Goal: Information Seeking & Learning: Learn about a topic

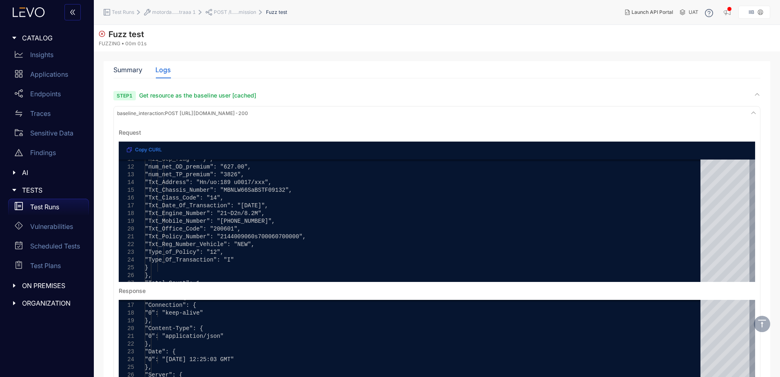
scroll to position [502, 0]
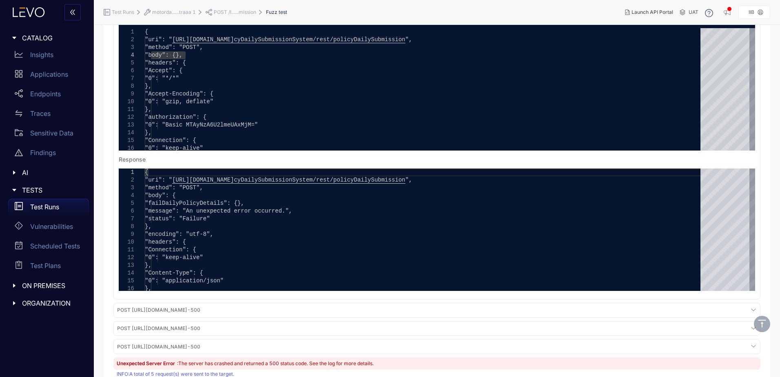
click at [226, 11] on span "POST /I......mission" at bounding box center [235, 12] width 42 height 6
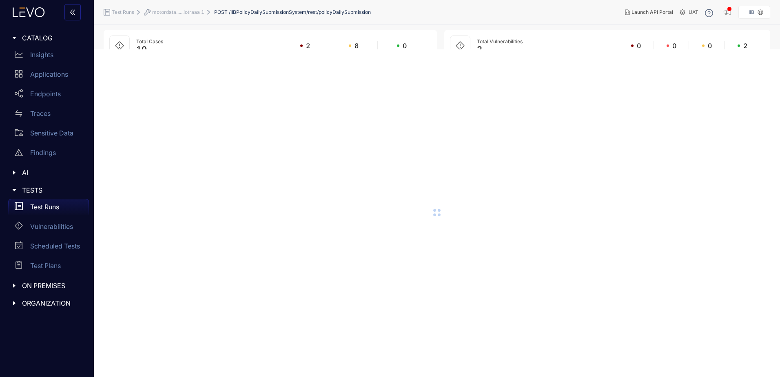
click at [186, 10] on span "motordata......iotraaa 1" at bounding box center [178, 12] width 52 height 6
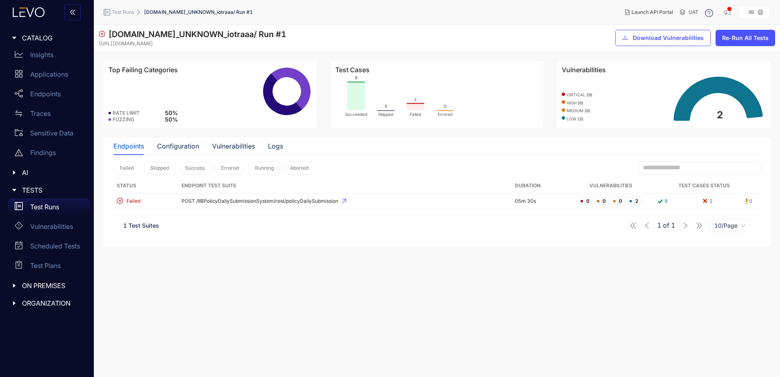
click at [122, 13] on span "Test Runs" at bounding box center [123, 12] width 22 height 6
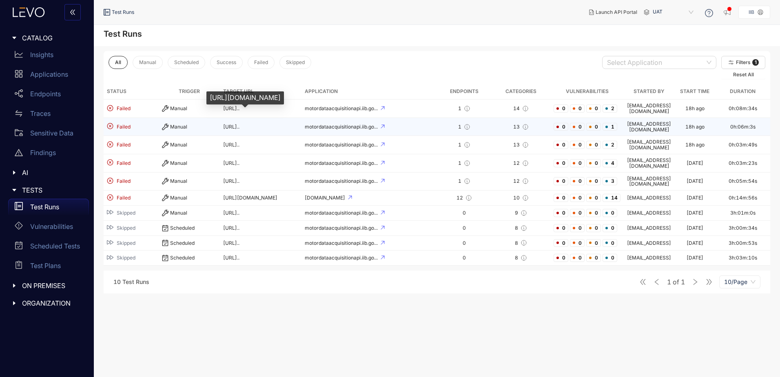
click at [239, 124] on span "[URL].." at bounding box center [231, 127] width 16 height 6
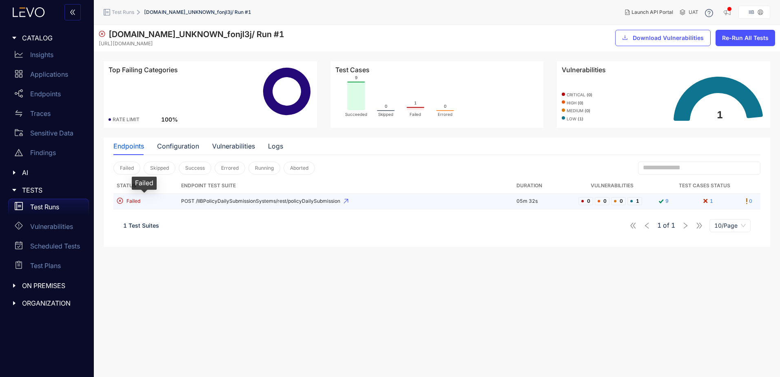
click at [134, 201] on span "Failed" at bounding box center [133, 201] width 14 height 6
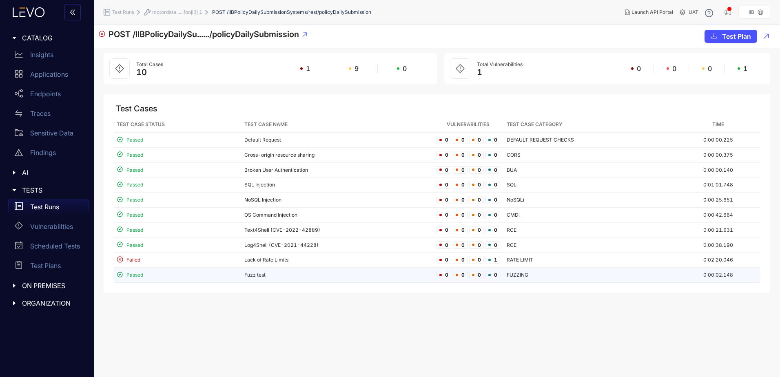
click at [136, 272] on span "Passed" at bounding box center [134, 275] width 17 height 6
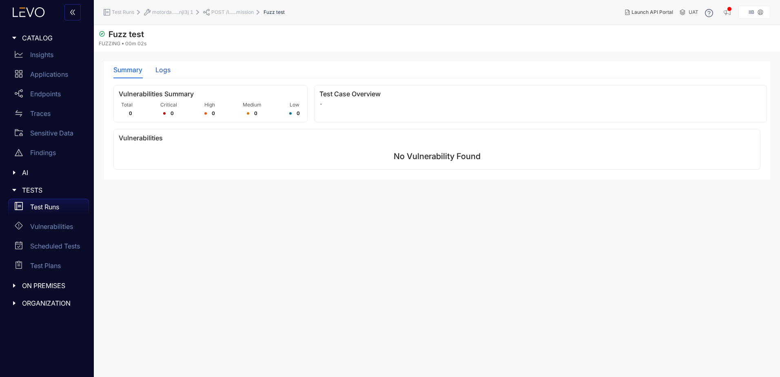
click at [165, 71] on div "Logs" at bounding box center [162, 69] width 15 height 7
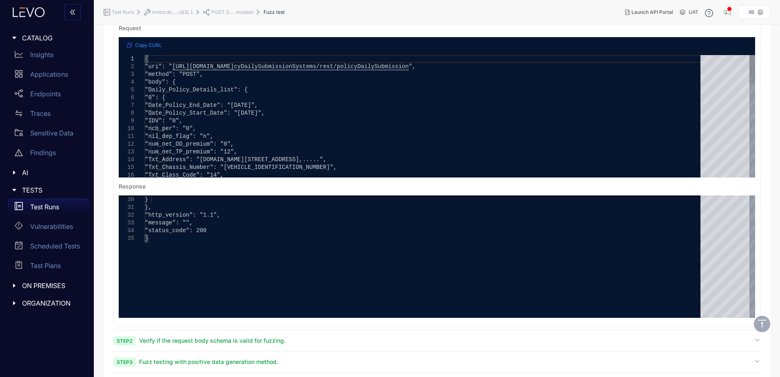
scroll to position [176, 0]
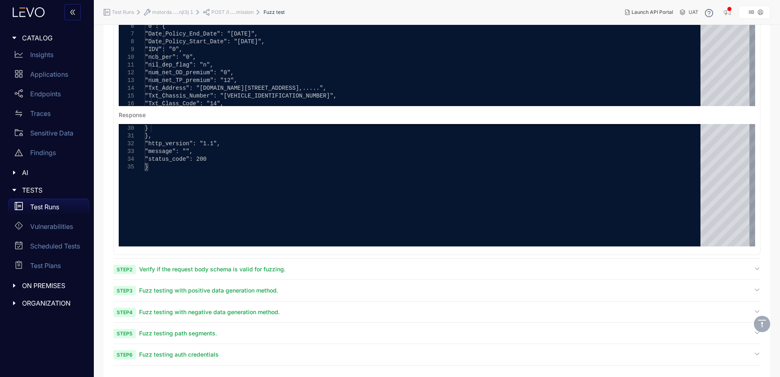
click at [196, 292] on span "Fuzz testing with positive data generation method." at bounding box center [208, 290] width 139 height 7
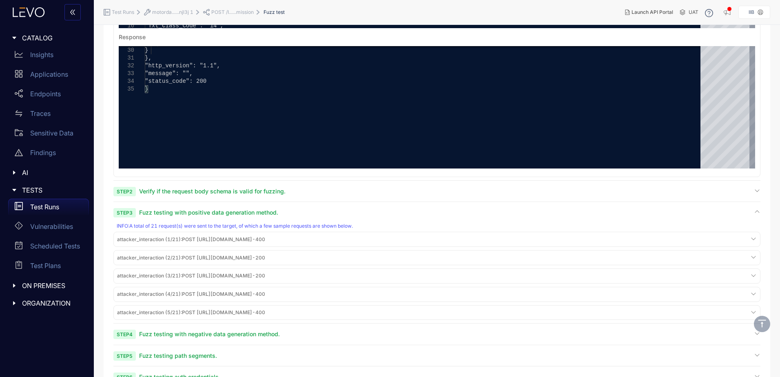
scroll to position [276, 0]
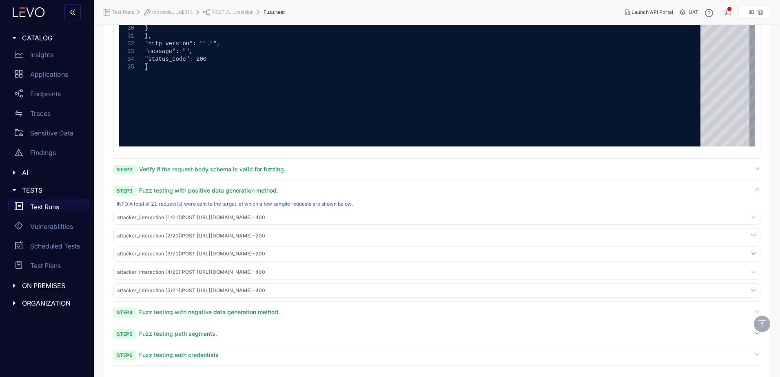
click at [181, 313] on span "Fuzz testing with negative data generation method." at bounding box center [209, 311] width 141 height 7
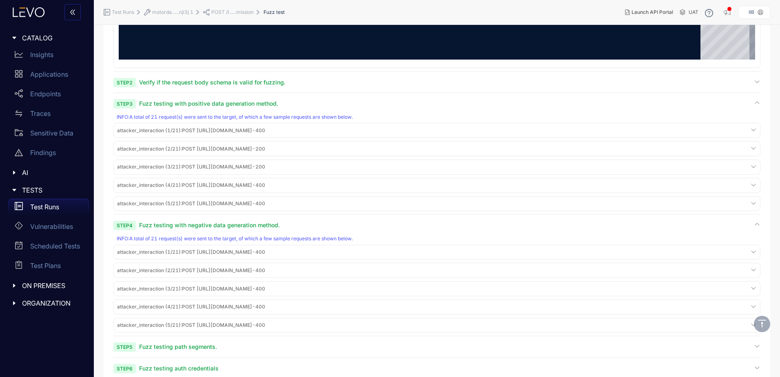
scroll to position [376, 0]
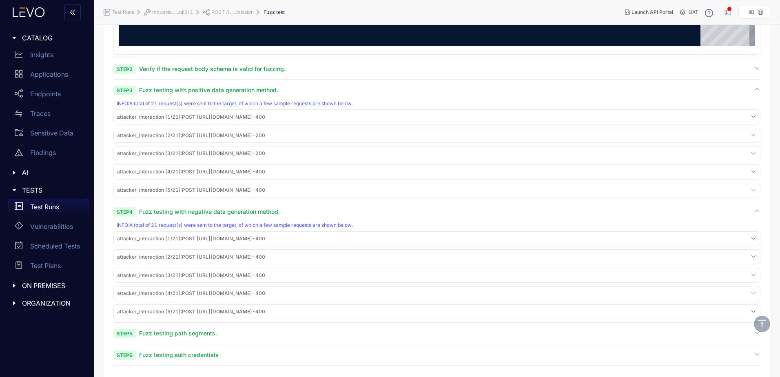
click at [185, 239] on span "attacker_interaction (1/21) : POST [URL][DOMAIN_NAME] - 400" at bounding box center [191, 239] width 148 height 6
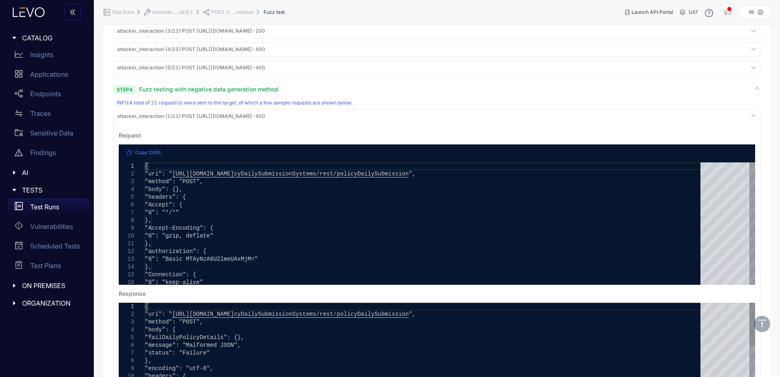
scroll to position [0, 0]
drag, startPoint x: 195, startPoint y: 345, endPoint x: 239, endPoint y: 345, distance: 44.0
click at [160, 153] on span "Copy CURL" at bounding box center [148, 153] width 27 height 6
click at [156, 153] on span "Copy CURL" at bounding box center [148, 153] width 27 height 6
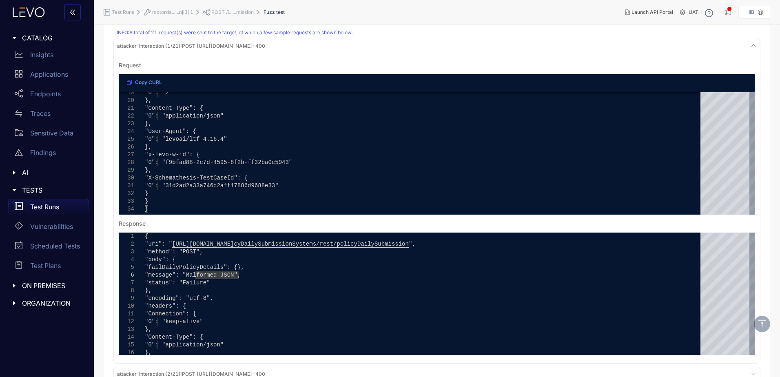
scroll to position [580, 0]
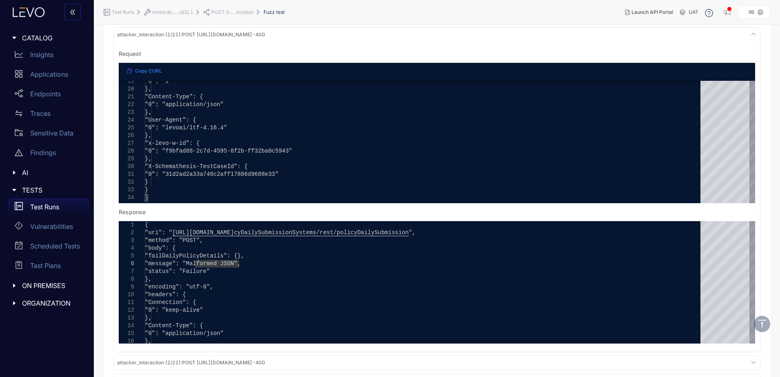
click at [752, 35] on icon at bounding box center [753, 34] width 7 height 7
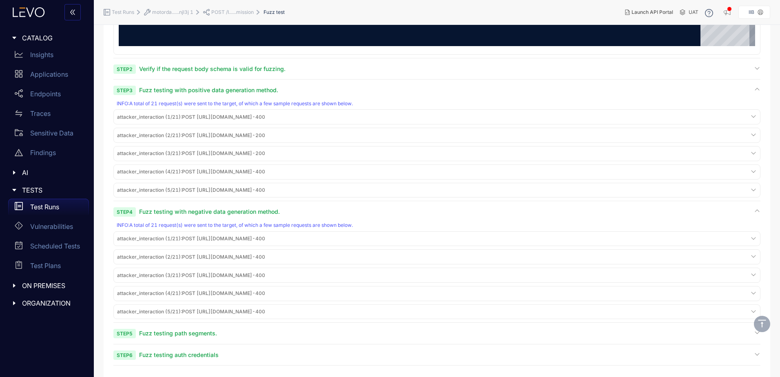
click at [167, 257] on span "attacker_interaction (2/21) :" at bounding box center [149, 257] width 65 height 6
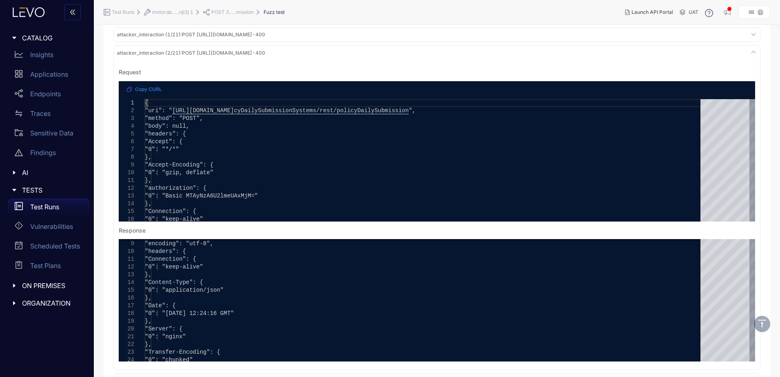
click at [265, 51] on span "attacker_interaction (2/21) : POST https://motordataacquisitionapi.iib.gov.in/I…" at bounding box center [191, 53] width 148 height 6
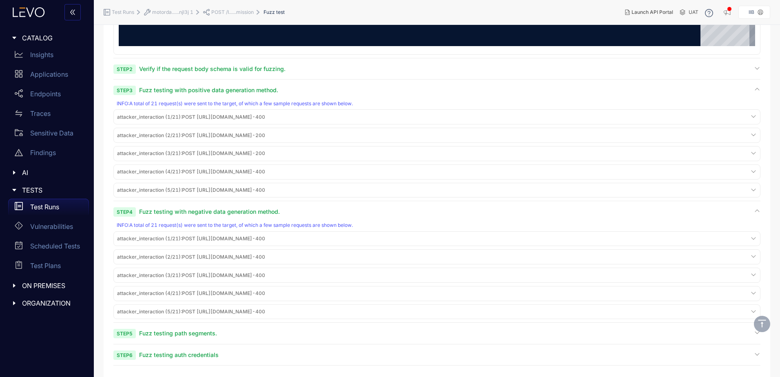
scroll to position [376, 0]
click at [199, 274] on span "attacker_interaction (3/21) : POST https://motordataacquisitionapi.iib.gov.in/I…" at bounding box center [191, 275] width 148 height 6
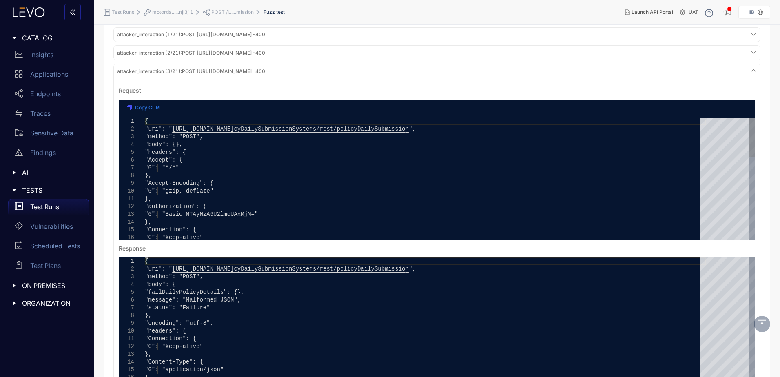
scroll to position [0, 0]
drag, startPoint x: 176, startPoint y: 144, endPoint x: 184, endPoint y: 144, distance: 7.7
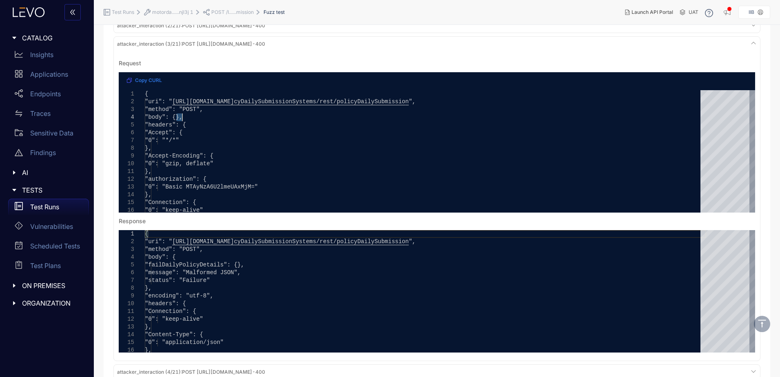
scroll to position [621, 0]
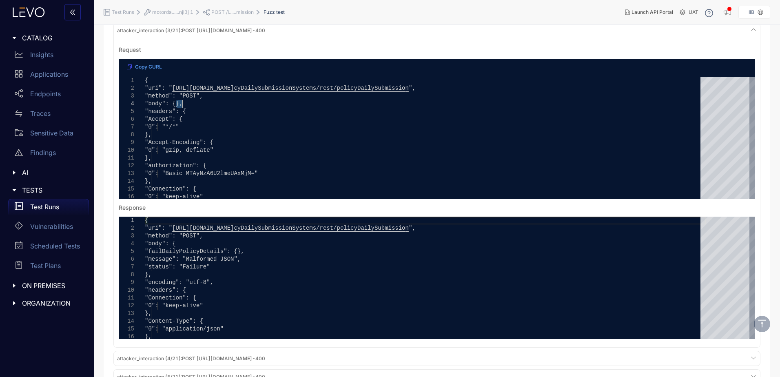
click at [148, 66] on span "Copy CURL" at bounding box center [148, 67] width 27 height 6
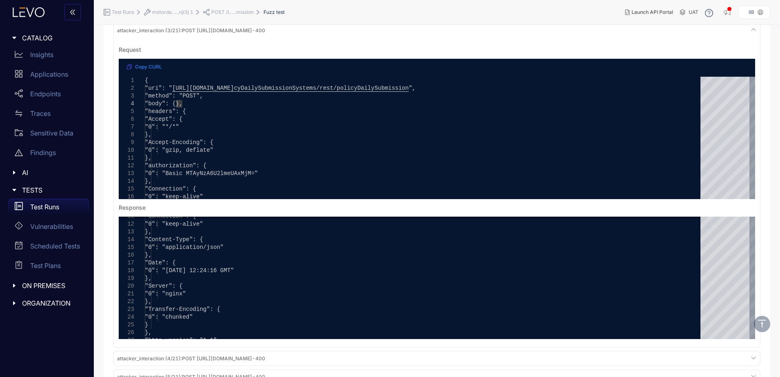
click at [240, 35] on div "attacker_interaction (3/21) : POST https://motordataacquisitionapi.iib.gov.in/I…" at bounding box center [436, 30] width 643 height 11
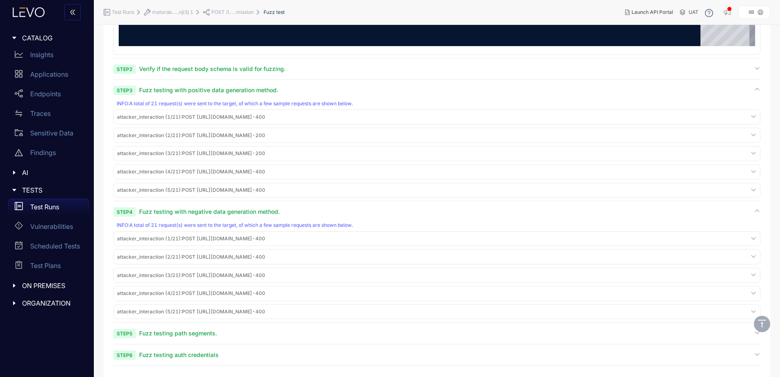
click at [234, 310] on span "attacker_interaction (5/21) : POST [URL][DOMAIN_NAME] - 400" at bounding box center [191, 312] width 148 height 6
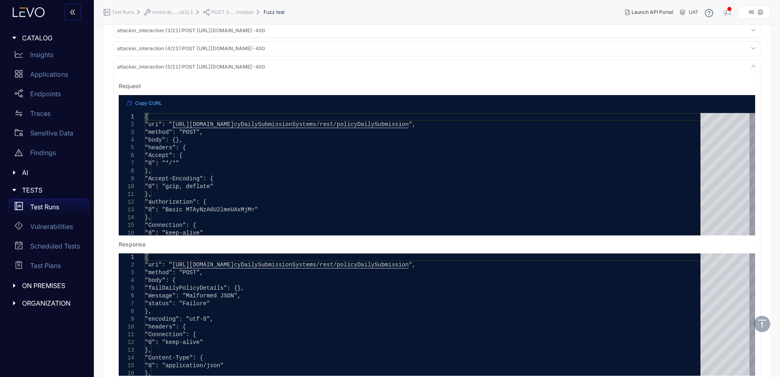
drag, startPoint x: 152, startPoint y: 102, endPoint x: 156, endPoint y: 112, distance: 10.1
click at [156, 112] on div "Copy CURL" at bounding box center [437, 104] width 636 height 18
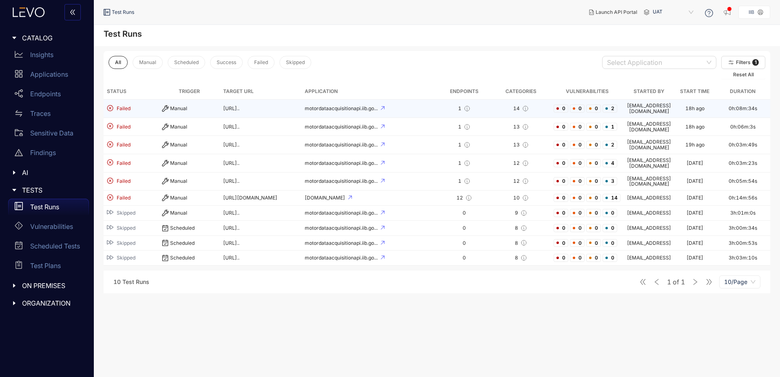
click at [239, 106] on span "[URL].." at bounding box center [231, 108] width 16 height 6
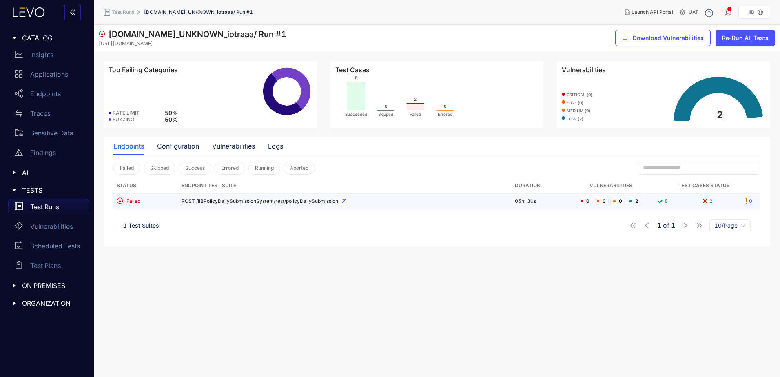
click at [303, 201] on span "POST /IIBPolicyDailySubmissionSystem/rest/policyDailySubmission" at bounding box center [344, 201] width 327 height 6
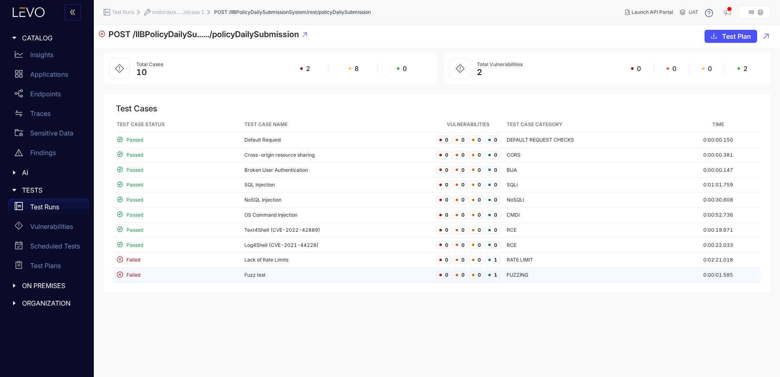
click at [144, 274] on div "Failed" at bounding box center [177, 275] width 121 height 8
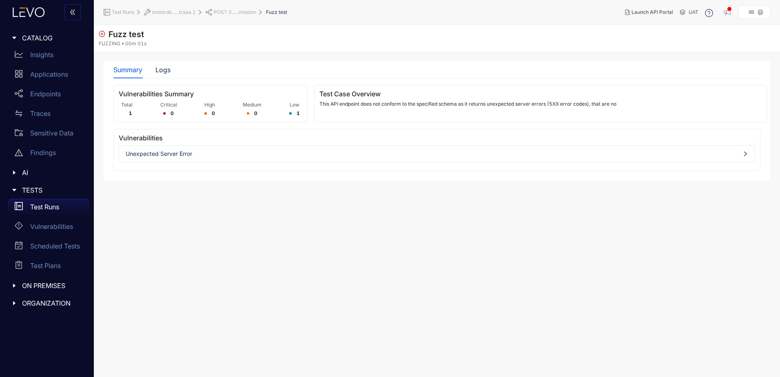
click at [207, 150] on span "Unexpected Server Error" at bounding box center [437, 153] width 622 height 7
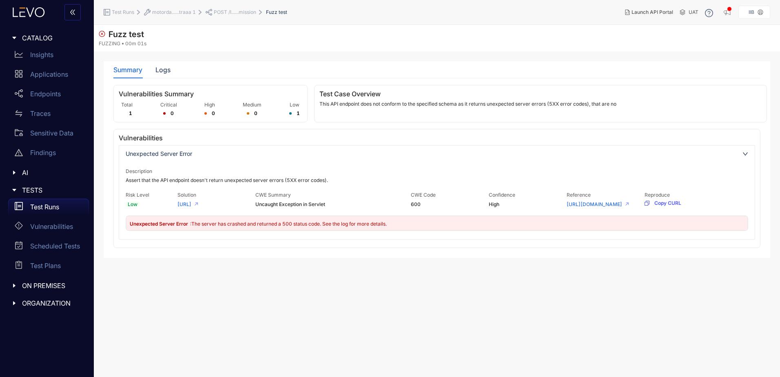
click at [172, 70] on div "Summary Logs" at bounding box center [436, 69] width 647 height 17
click at [168, 71] on div "Logs" at bounding box center [162, 69] width 15 height 7
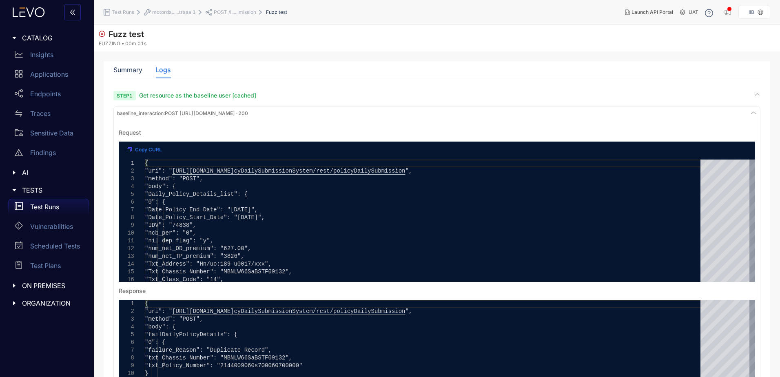
click at [252, 98] on span "Get resource as the baseline user [cached]" at bounding box center [197, 95] width 117 height 7
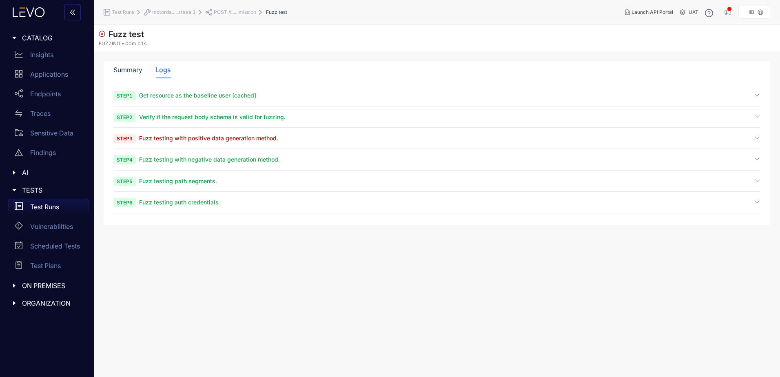
click at [235, 141] on span "Fuzz testing with positive data generation method." at bounding box center [208, 138] width 139 height 7
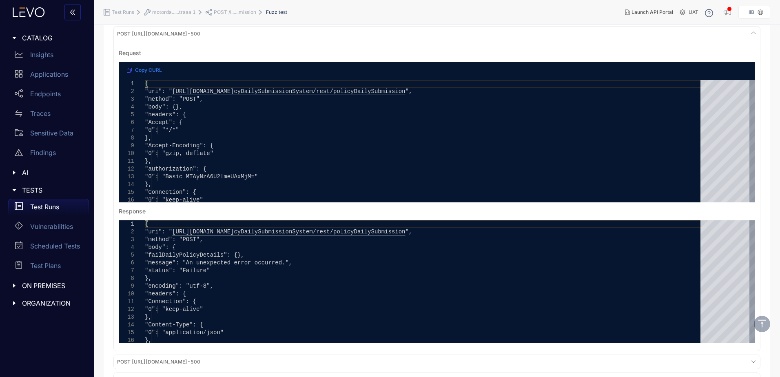
scroll to position [82, 0]
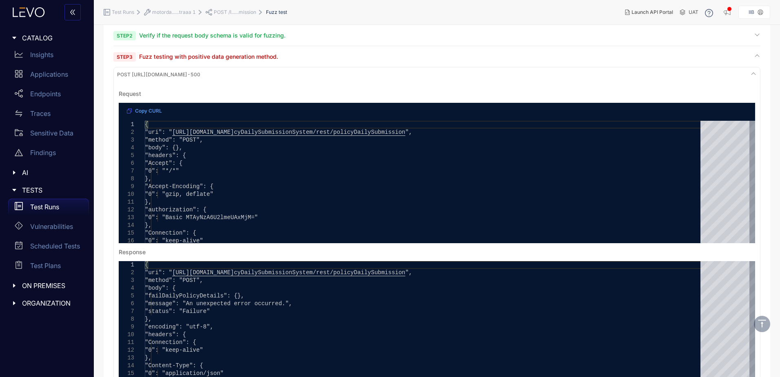
click at [148, 111] on span "Copy CURL" at bounding box center [148, 111] width 27 height 6
click at [200, 73] on span "POST https://motordataacquisitionapi.iib.gov.in/IIBPolicyDailySubmissionSystem/…" at bounding box center [158, 75] width 83 height 6
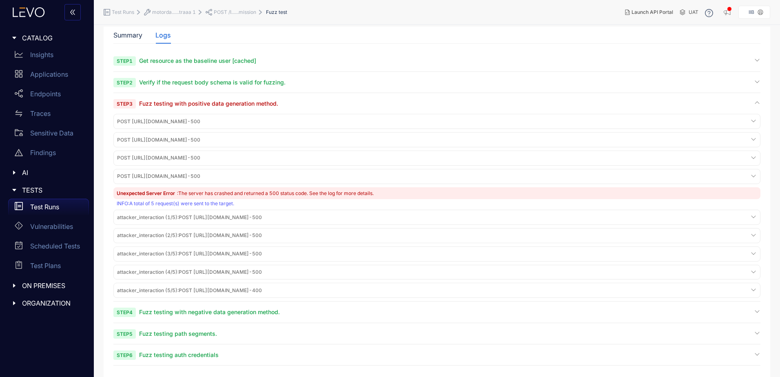
click at [200, 175] on span "POST https://motordataacquisitionapi.iib.gov.in/IIBPolicyDailySubmissionSystem/…" at bounding box center [158, 176] width 83 height 6
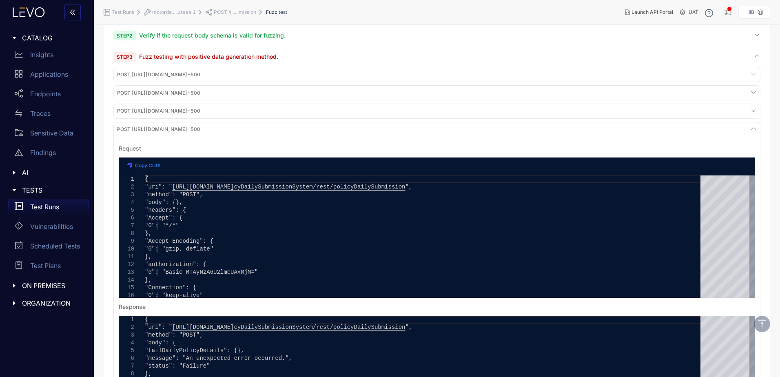
click at [260, 59] on span "Fuzz testing with positive data generation method." at bounding box center [208, 56] width 139 height 7
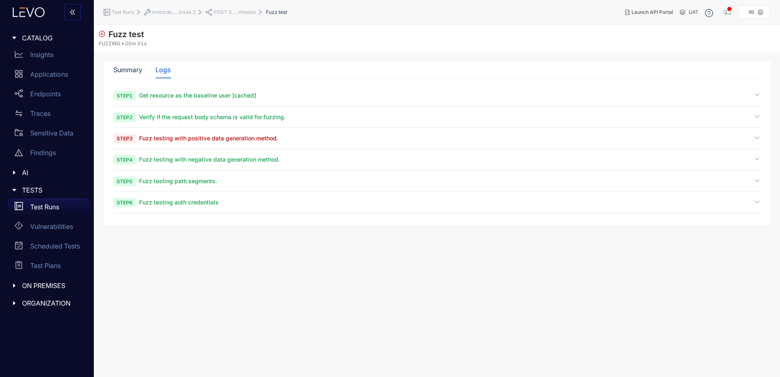
click at [244, 142] on div "Step 3 Fuzz testing with positive data generation method." at bounding box center [436, 141] width 647 height 15
click at [247, 141] on span "Step 3 Fuzz testing with positive data generation method." at bounding box center [195, 138] width 165 height 8
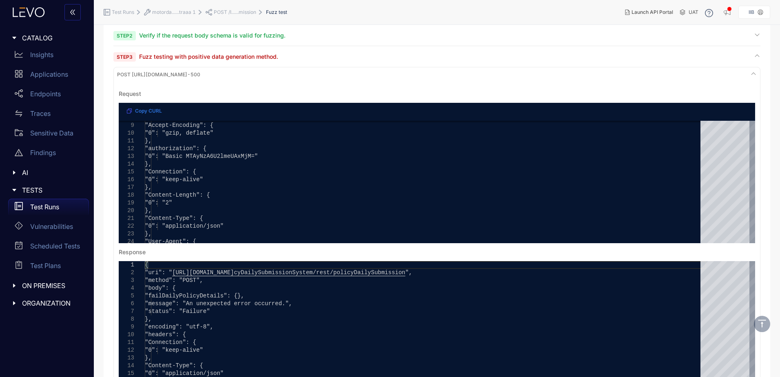
click at [200, 73] on span "POST https://motordataacquisitionapi.iib.gov.in/IIBPolicyDailySubmissionSystem/…" at bounding box center [158, 75] width 83 height 6
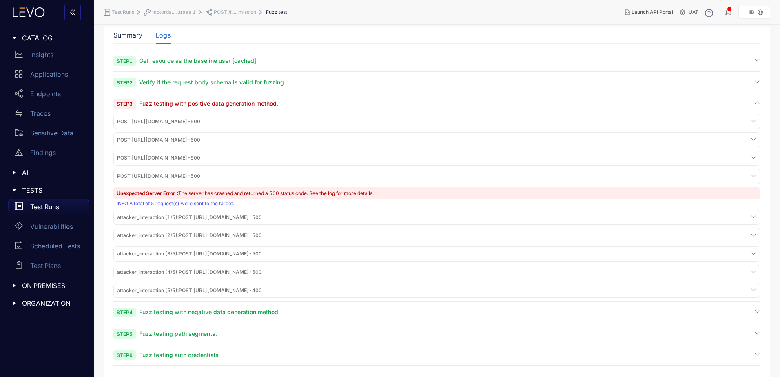
click at [259, 104] on span "Fuzz testing with positive data generation method." at bounding box center [208, 103] width 139 height 7
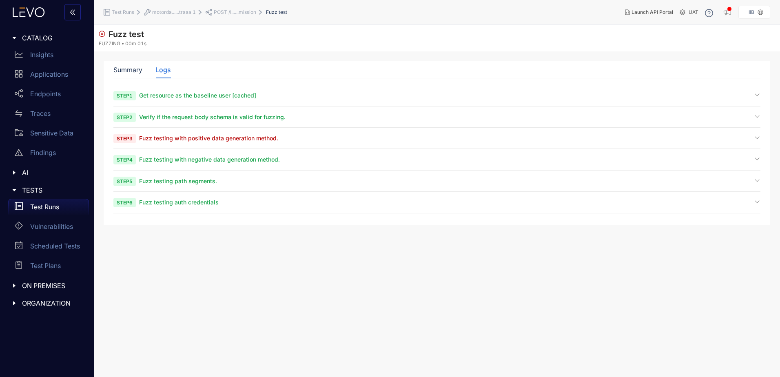
click at [254, 139] on span "Fuzz testing with positive data generation method." at bounding box center [208, 138] width 139 height 7
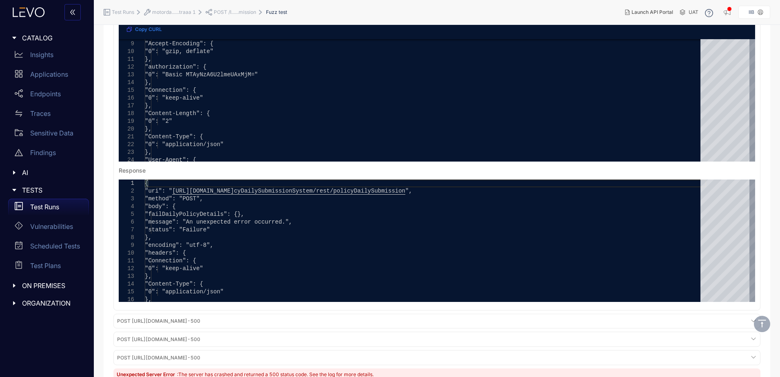
scroll to position [204, 0]
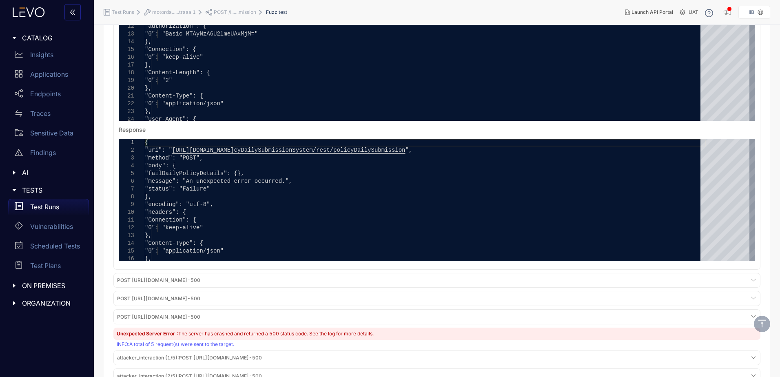
click at [332, 276] on div "POST https://motordataacquisitionapi.iib.gov.in/IIBPolicyDailySubmissionSystem/…" at bounding box center [436, 280] width 643 height 11
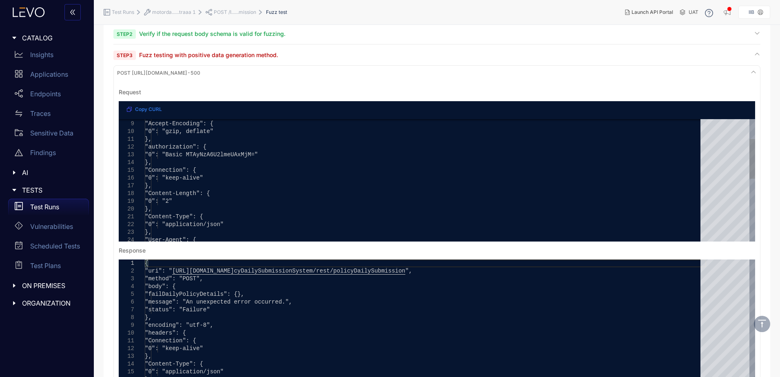
scroll to position [82, 0]
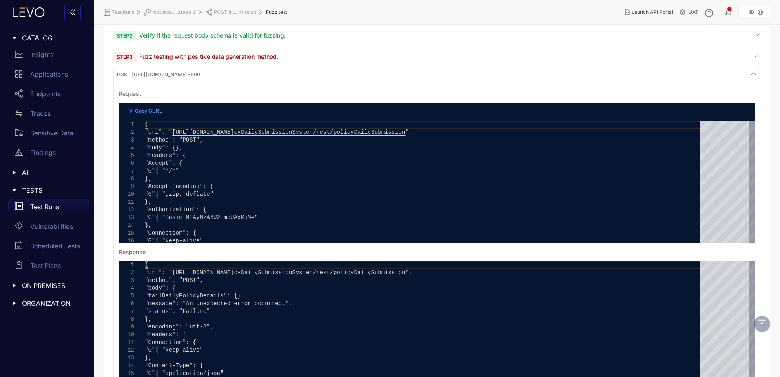
click at [138, 108] on span "Copy CURL" at bounding box center [148, 111] width 27 height 6
click at [321, 80] on div "POST https://motordataacquisitionapi.iib.gov.in/IIBPolicyDailySubmissionSystem/…" at bounding box center [436, 74] width 643 height 11
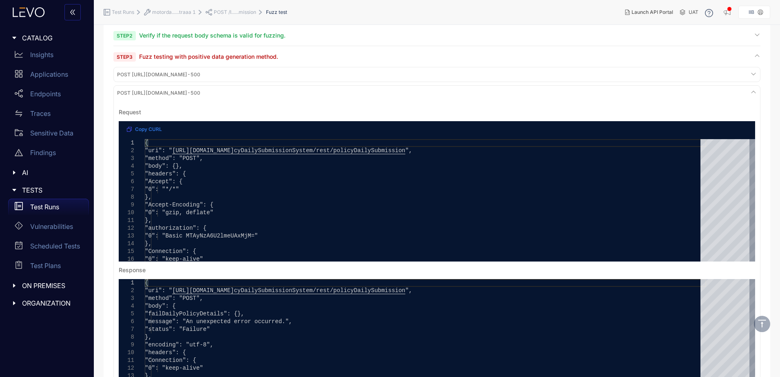
click at [164, 92] on span "POST https://motordataacquisitionapi.iib.gov.in/IIBPolicyDailySubmissionSystem/…" at bounding box center [158, 93] width 83 height 6
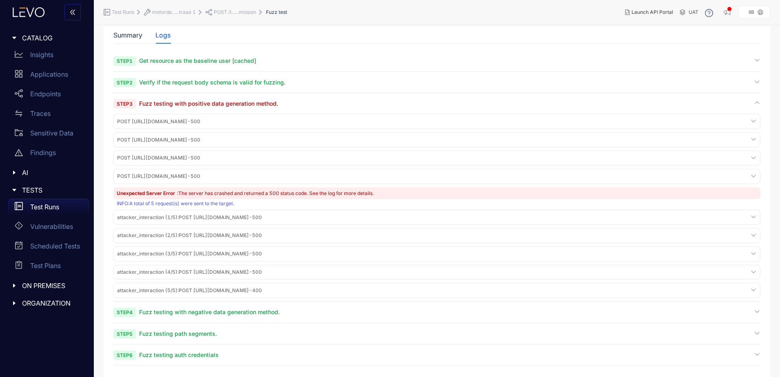
click at [191, 119] on span "POST https://motordataacquisitionapi.iib.gov.in/IIBPolicyDailySubmissionSystem/…" at bounding box center [158, 122] width 83 height 6
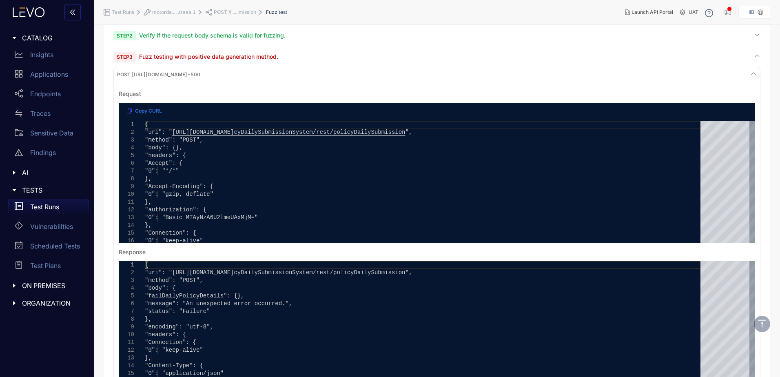
click at [199, 72] on span "POST https://motordataacquisitionapi.iib.gov.in/IIBPolicyDailySubmissionSystem/…" at bounding box center [158, 75] width 83 height 6
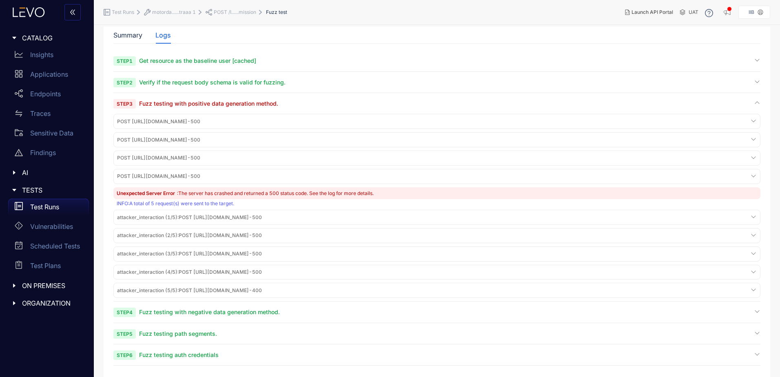
click at [190, 139] on span "POST https://motordataacquisitionapi.iib.gov.in/IIBPolicyDailySubmissionSystem/…" at bounding box center [158, 140] width 83 height 6
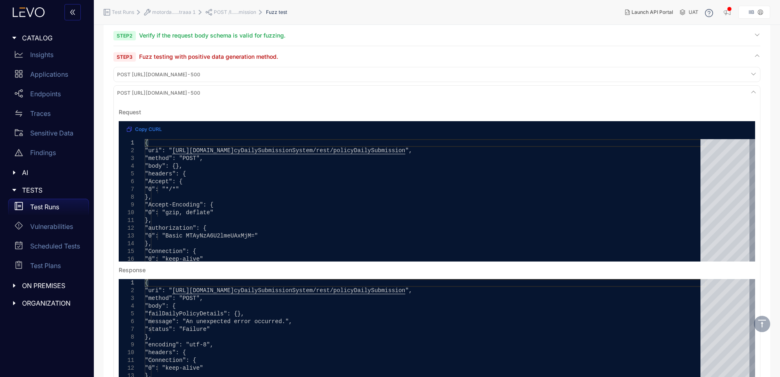
click at [210, 97] on div "POST https://motordataacquisitionapi.iib.gov.in/IIBPolicyDailySubmissionSystem/…" at bounding box center [436, 92] width 643 height 11
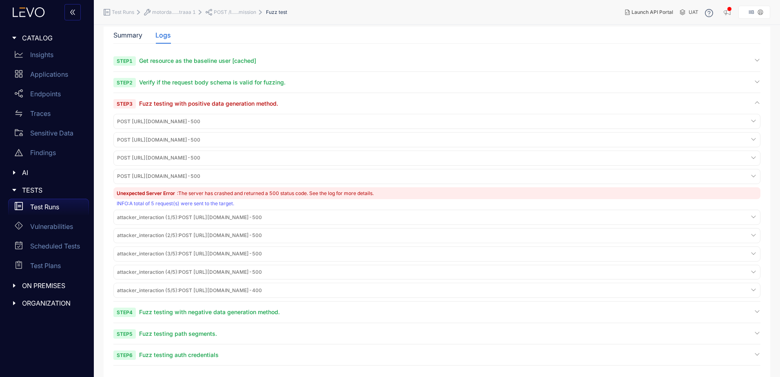
click at [195, 160] on span "POST https://motordataacquisitionapi.iib.gov.in/IIBPolicyDailySubmissionSystem/…" at bounding box center [158, 158] width 83 height 6
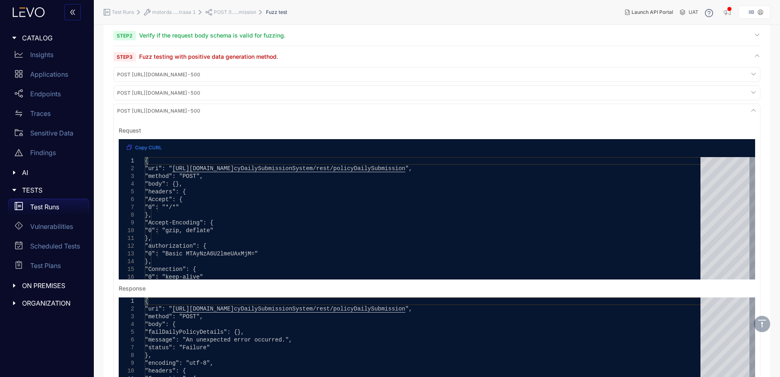
click at [200, 115] on div "POST https://motordataacquisitionapi.iib.gov.in/IIBPolicyDailySubmissionSystem/…" at bounding box center [436, 111] width 643 height 11
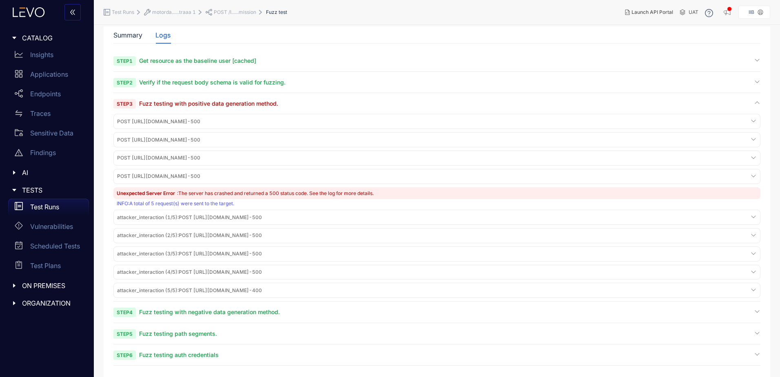
click at [184, 173] on span "POST https://motordataacquisitionapi.iib.gov.in/IIBPolicyDailySubmissionSystem/…" at bounding box center [158, 176] width 83 height 6
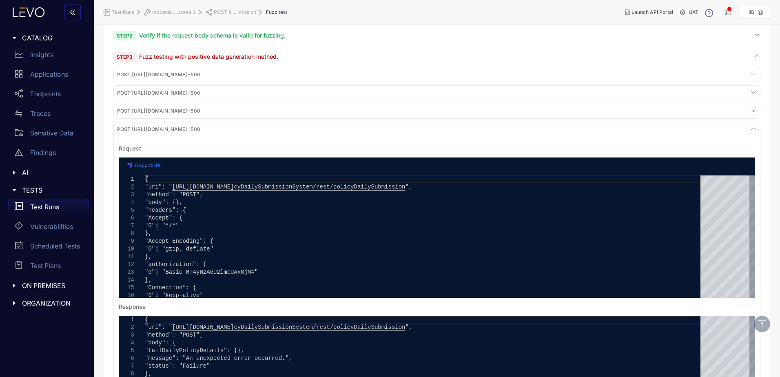
click at [199, 135] on div "**********" at bounding box center [436, 284] width 647 height 325
click at [460, 141] on pre "**********" at bounding box center [436, 289] width 643 height 305
click at [200, 130] on span "POST https://motordataacquisitionapi.iib.gov.in/IIBPolicyDailySubmissionSystem/…" at bounding box center [158, 129] width 83 height 6
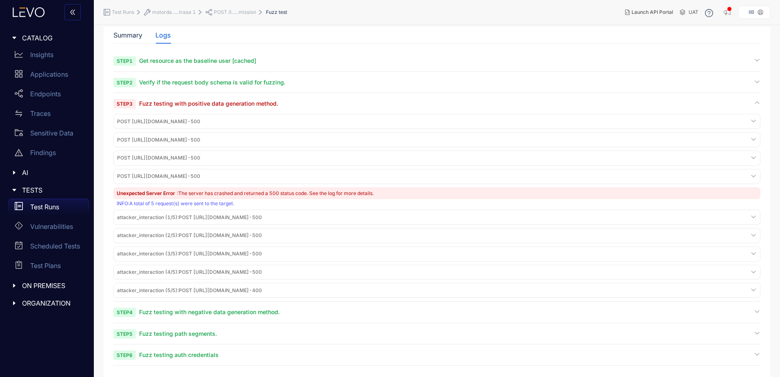
click at [226, 213] on div "attacker_interaction (1/5) : POST https://motordataacquisitionapi.iib.gov.in/II…" at bounding box center [436, 217] width 643 height 11
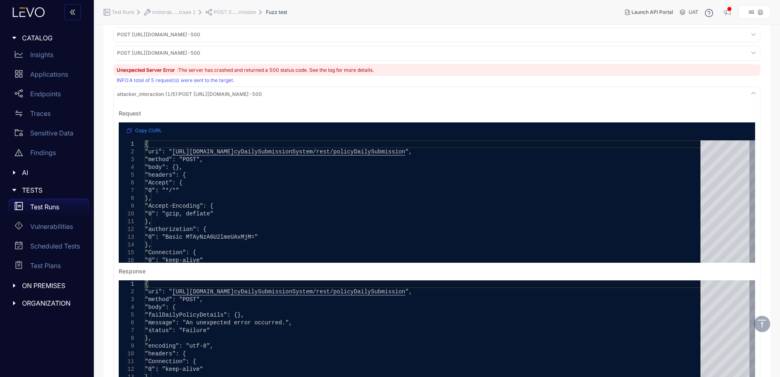
scroll to position [163, 0]
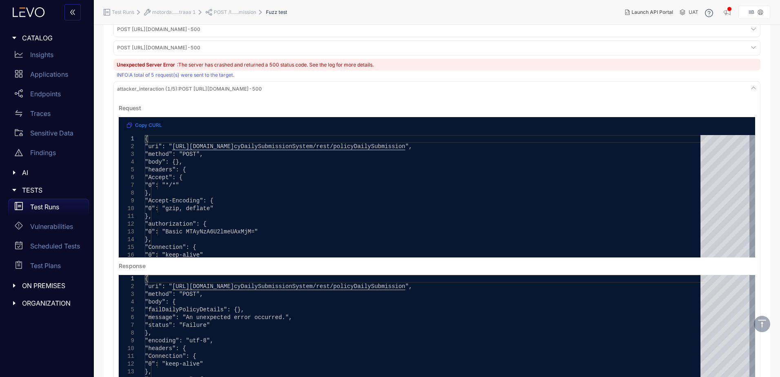
click at [210, 89] on span "attacker_interaction (1/5) : POST https://motordataacquisitionapi.iib.gov.in/II…" at bounding box center [189, 89] width 145 height 6
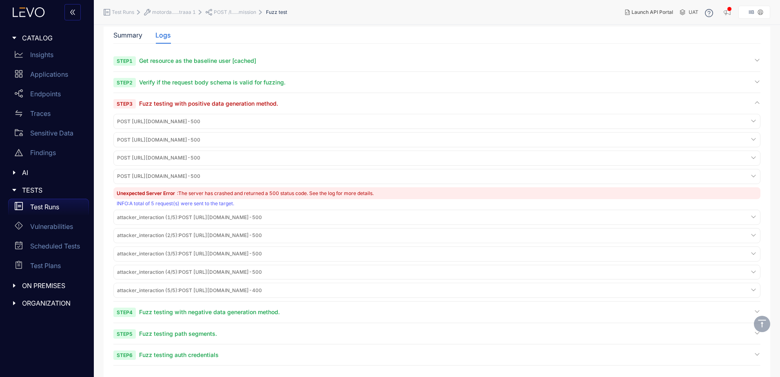
scroll to position [35, 0]
click at [208, 292] on span "attacker_interaction (5/5) : POST https://motordataacquisitionapi.iib.gov.in/II…" at bounding box center [189, 290] width 145 height 6
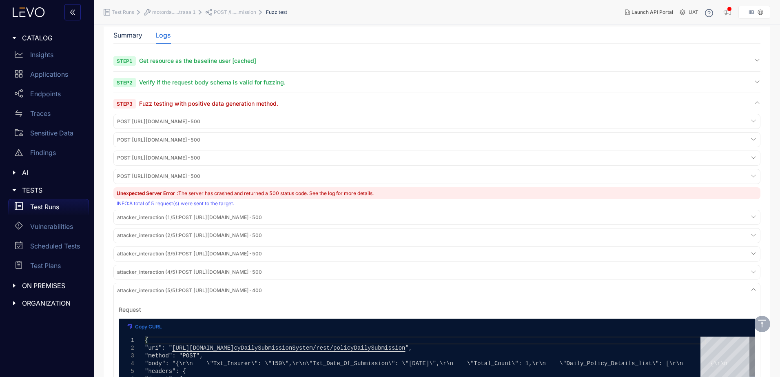
scroll to position [163, 0]
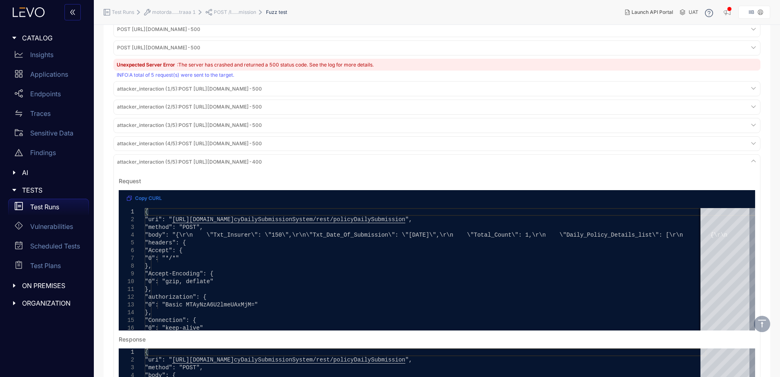
click at [199, 166] on div "attacker_interaction (5/5) : POST https://motordataacquisitionapi.iib.gov.in/II…" at bounding box center [436, 161] width 643 height 11
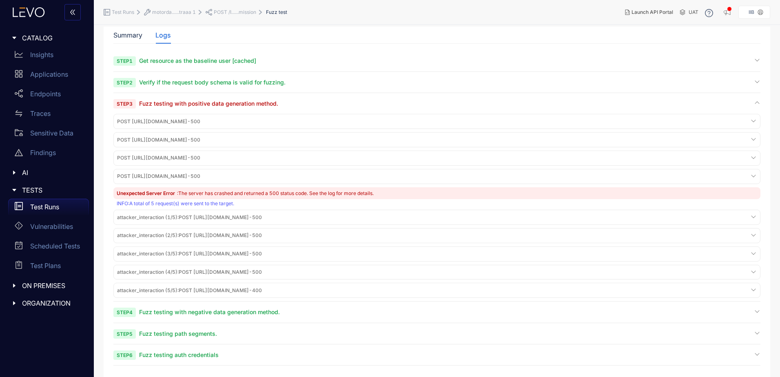
click at [209, 274] on span "attacker_interaction (4/5) : POST https://motordataacquisitionapi.iib.gov.in/II…" at bounding box center [189, 272] width 145 height 6
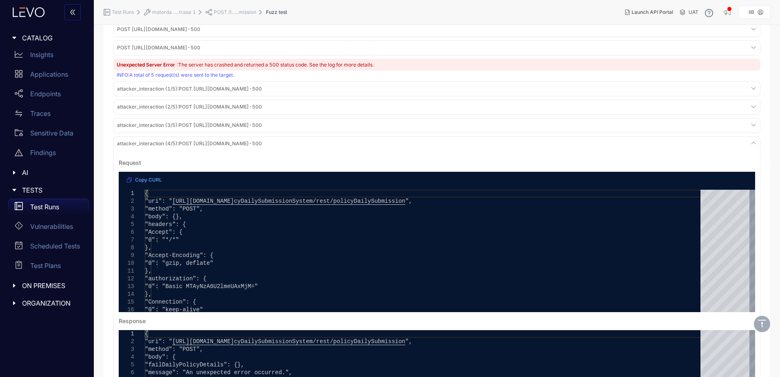
click at [137, 176] on button "Copy CURL" at bounding box center [144, 179] width 48 height 13
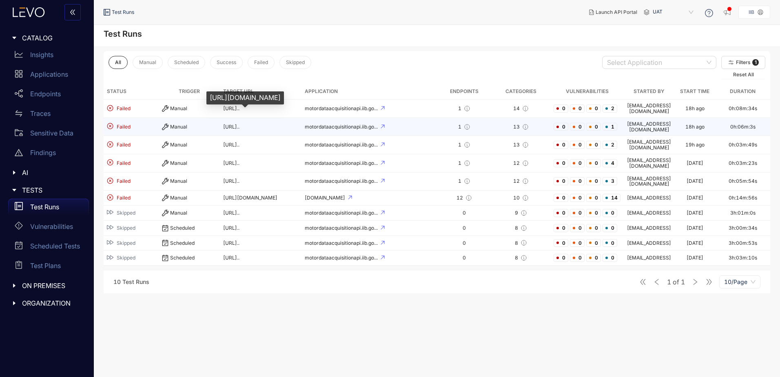
click at [233, 124] on span "[URL].." at bounding box center [231, 127] width 16 height 6
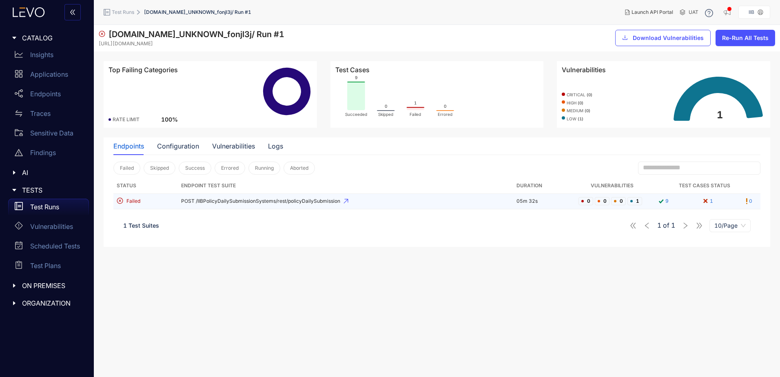
click at [268, 206] on td "POST /IIBPolicyDailySubmissionSystems/rest/policyDailySubmission" at bounding box center [345, 201] width 335 height 15
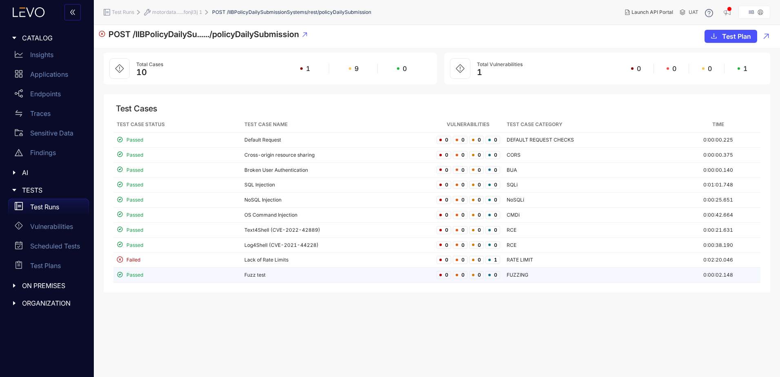
click at [169, 278] on div "Passed" at bounding box center [177, 275] width 121 height 8
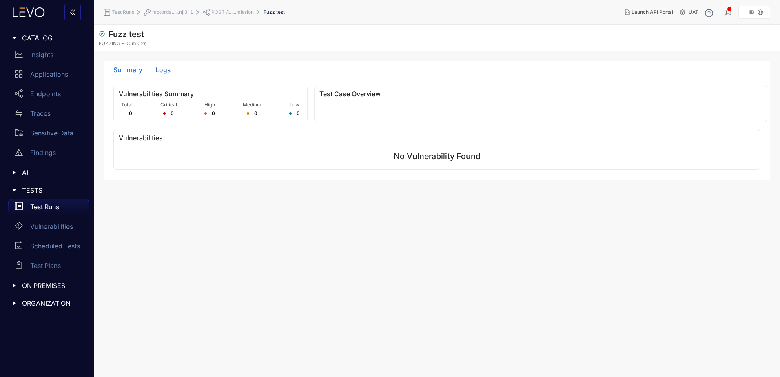
click at [160, 72] on div "Logs" at bounding box center [162, 69] width 15 height 7
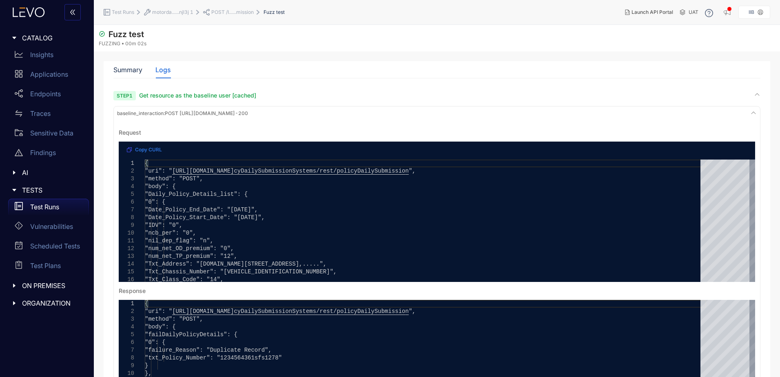
click at [221, 97] on span "Get resource as the baseline user [cached]" at bounding box center [197, 95] width 117 height 7
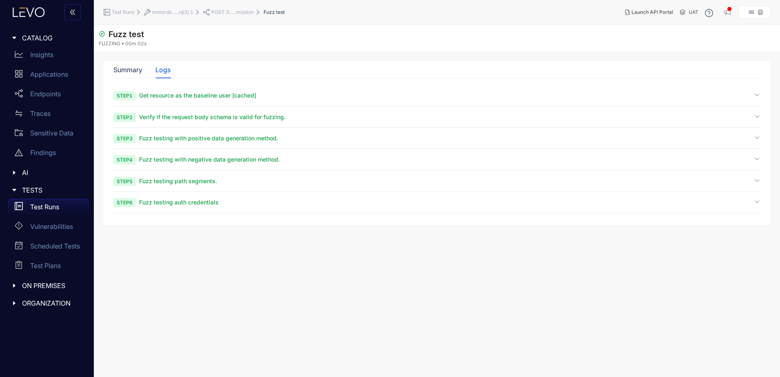
click at [212, 142] on span "Step 3 Fuzz testing with positive data generation method." at bounding box center [195, 138] width 165 height 8
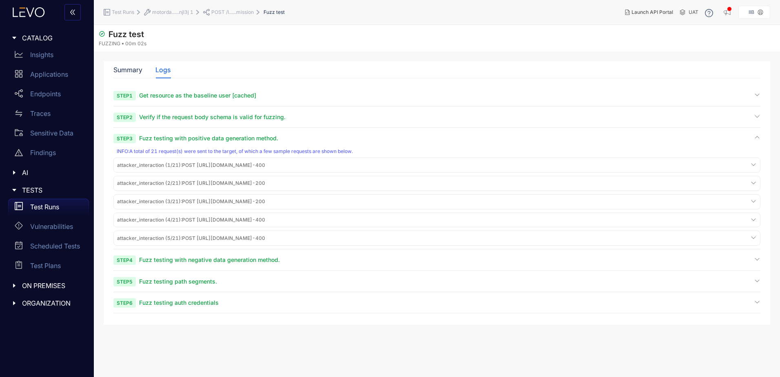
click at [282, 161] on div "attacker_interaction (1/21) : POST [URL][DOMAIN_NAME] - 400" at bounding box center [436, 164] width 643 height 11
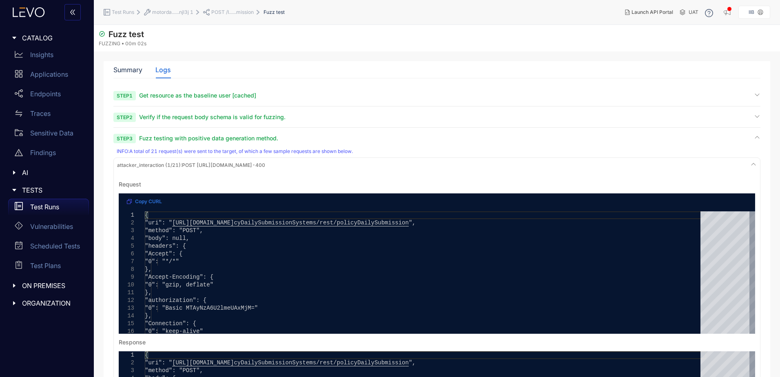
click at [265, 164] on span "attacker_interaction (1/21) : POST [URL][DOMAIN_NAME] - 400" at bounding box center [191, 165] width 148 height 6
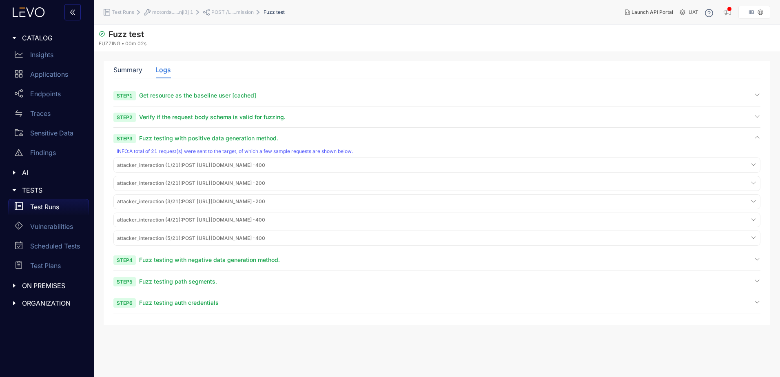
click at [236, 162] on span "attacker_interaction (1/21) : POST [URL][DOMAIN_NAME] - 400" at bounding box center [191, 165] width 148 height 6
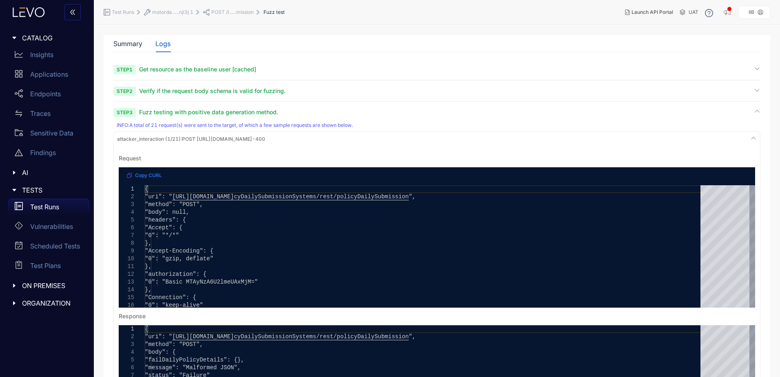
scroll to position [41, 0]
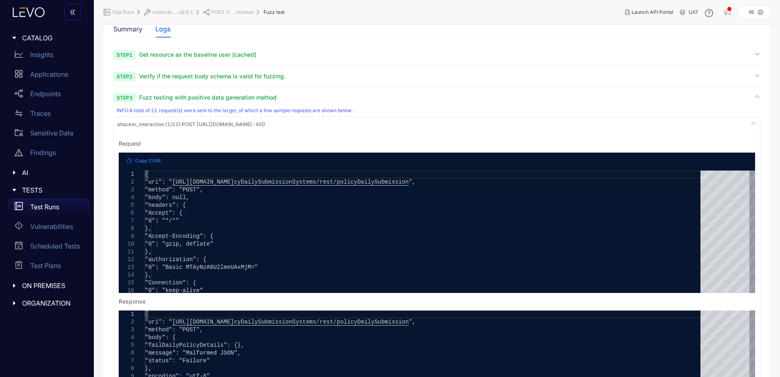
click at [237, 121] on div "attacker_interaction (1/21) : POST [URL][DOMAIN_NAME] - 400" at bounding box center [436, 124] width 643 height 11
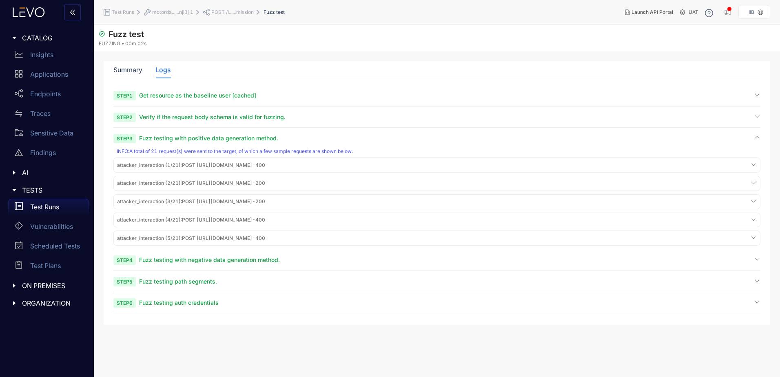
scroll to position [0, 0]
click at [205, 180] on span "attacker_interaction (2/21) : POST [URL][DOMAIN_NAME] - 200" at bounding box center [191, 183] width 148 height 6
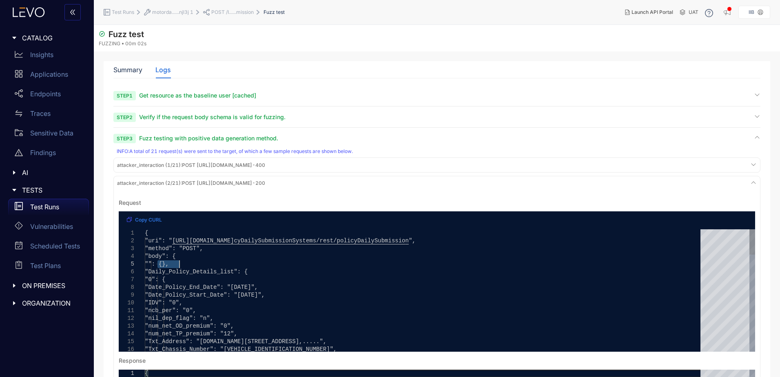
drag, startPoint x: 157, startPoint y: 264, endPoint x: 179, endPoint y: 264, distance: 22.8
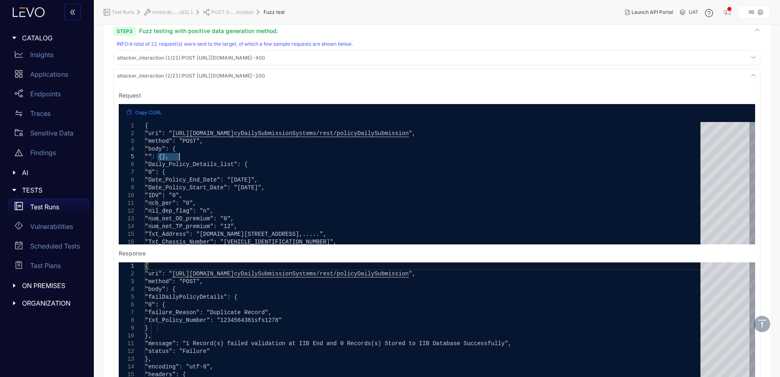
scroll to position [122, 0]
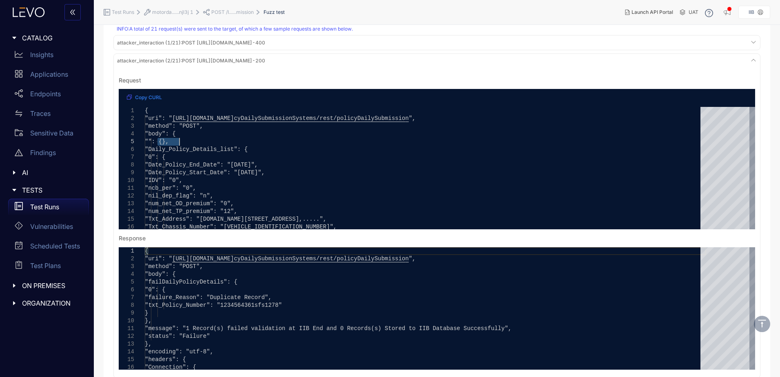
click at [159, 58] on span "attacker_interaction (2/21) :" at bounding box center [149, 60] width 65 height 6
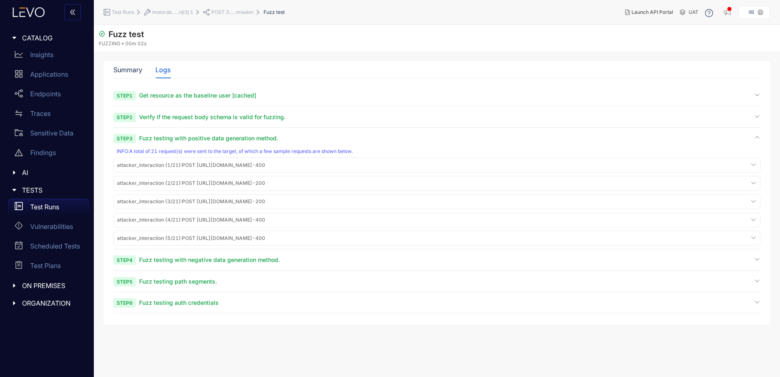
scroll to position [0, 0]
click at [201, 166] on span "attacker_interaction (1/21) : POST [URL][DOMAIN_NAME] - 400" at bounding box center [191, 165] width 148 height 6
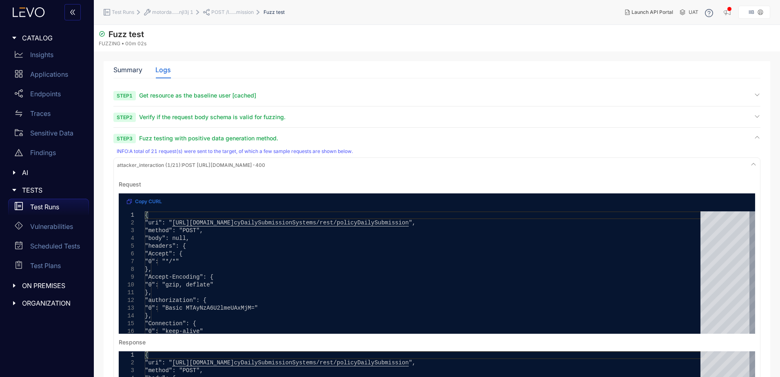
click at [201, 166] on span "attacker_interaction (1/21) : POST [URL][DOMAIN_NAME] - 400" at bounding box center [191, 165] width 148 height 6
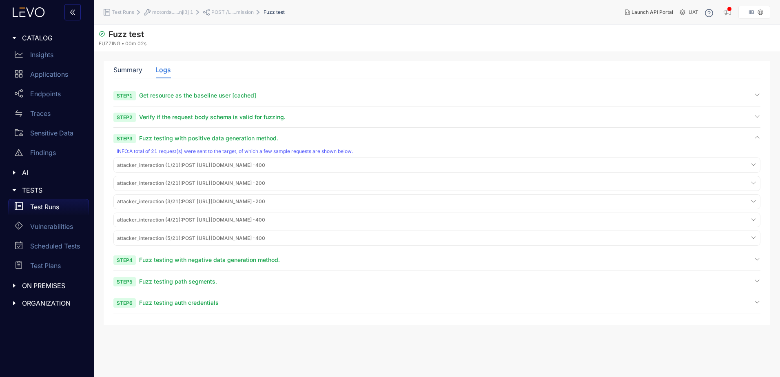
click at [198, 201] on span "attacker_interaction (3/21) : POST [URL][DOMAIN_NAME] - 200" at bounding box center [191, 202] width 148 height 6
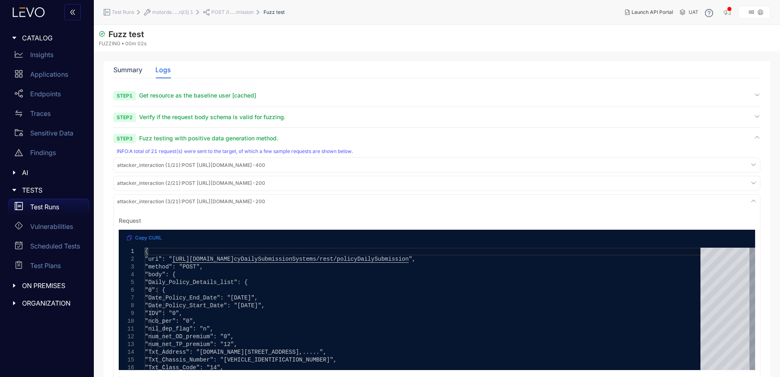
click at [198, 201] on span "attacker_interaction (3/21) : POST [URL][DOMAIN_NAME] - 200" at bounding box center [191, 202] width 148 height 6
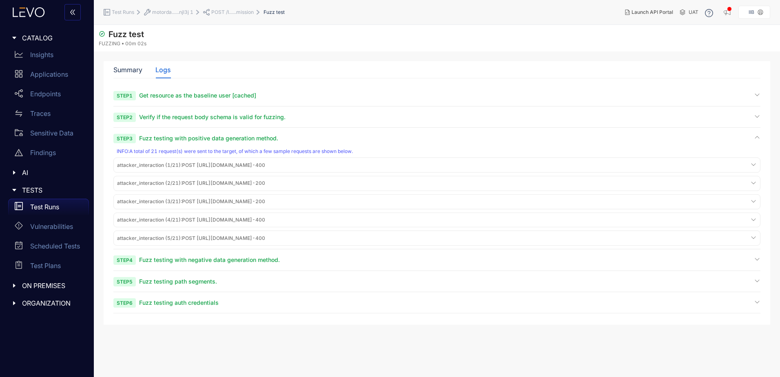
click at [198, 217] on span "attacker_interaction (4/21) : POST [URL][DOMAIN_NAME] - 400" at bounding box center [191, 220] width 148 height 6
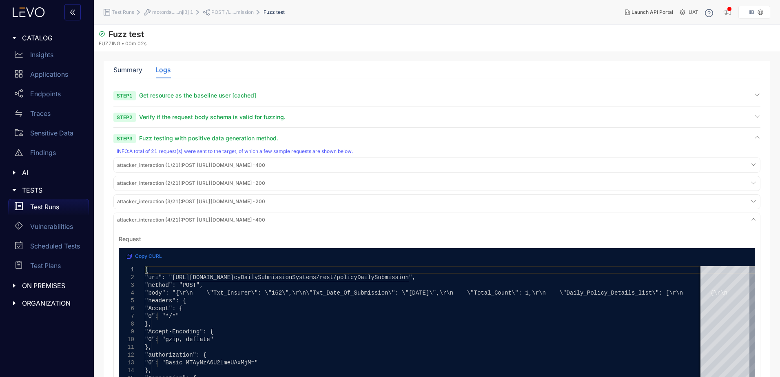
click at [198, 217] on span "attacker_interaction (4/21) : POST [URL][DOMAIN_NAME] - 400" at bounding box center [191, 220] width 148 height 6
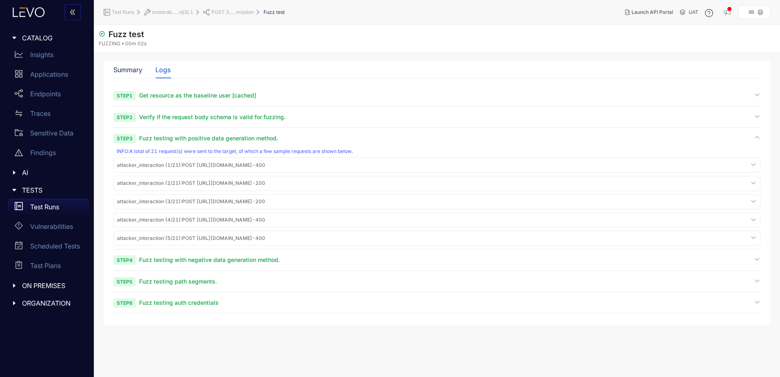
click at [199, 235] on span "attacker_interaction (5/21) : POST [URL][DOMAIN_NAME] - 400" at bounding box center [191, 238] width 148 height 6
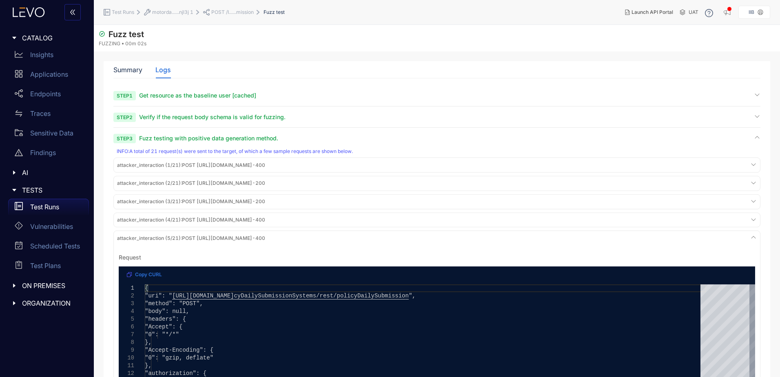
click at [199, 235] on span "attacker_interaction (5/21) : POST [URL][DOMAIN_NAME] - 400" at bounding box center [191, 238] width 148 height 6
